Goal: Transaction & Acquisition: Purchase product/service

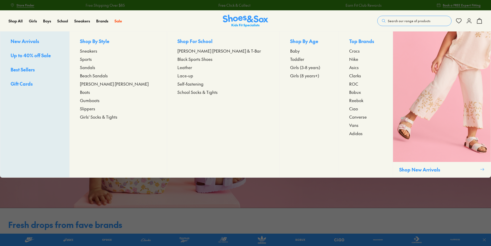
click at [95, 67] on span "Sandals" at bounding box center [87, 67] width 15 height 6
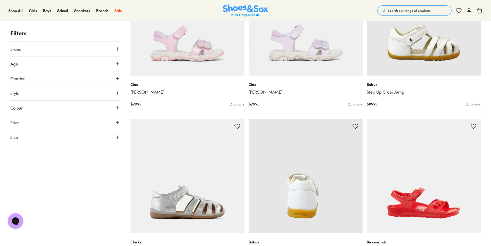
scroll to position [413, 0]
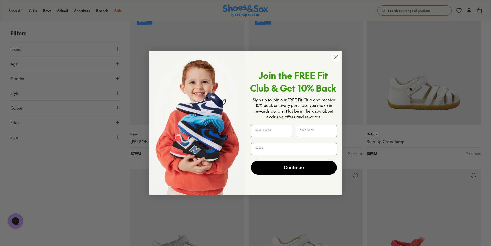
click at [336, 56] on circle "Close dialog" at bounding box center [336, 57] width 9 height 9
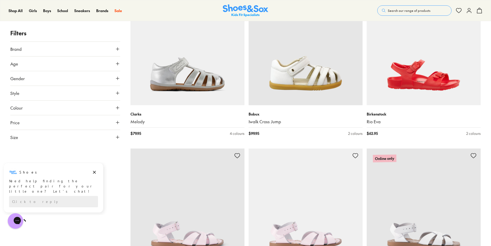
scroll to position [594, 0]
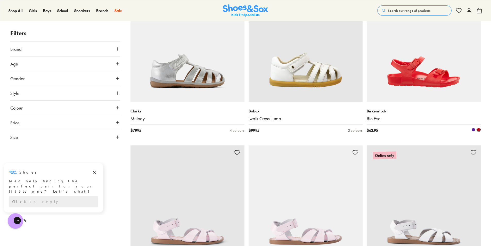
click at [473, 130] on span at bounding box center [474, 130] width 4 height 4
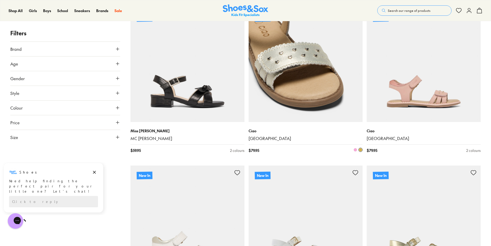
scroll to position [1420, 0]
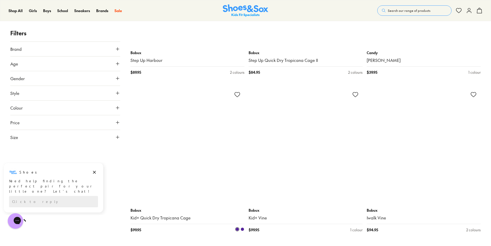
scroll to position [3020, 0]
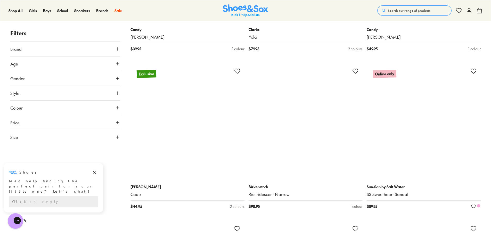
scroll to position [4878, 0]
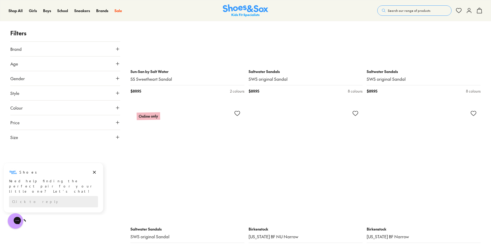
scroll to position [6375, 0]
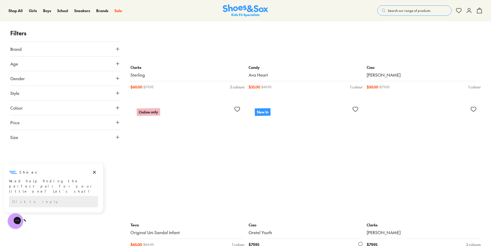
scroll to position [8208, 0]
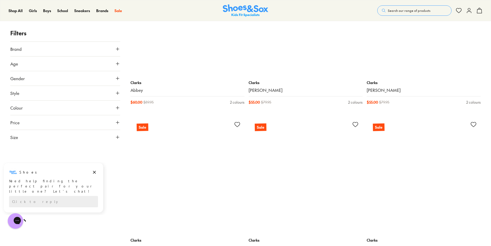
scroll to position [9137, 0]
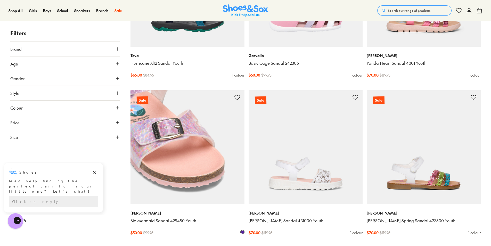
scroll to position [10092, 0]
